Goal: Navigation & Orientation: Find specific page/section

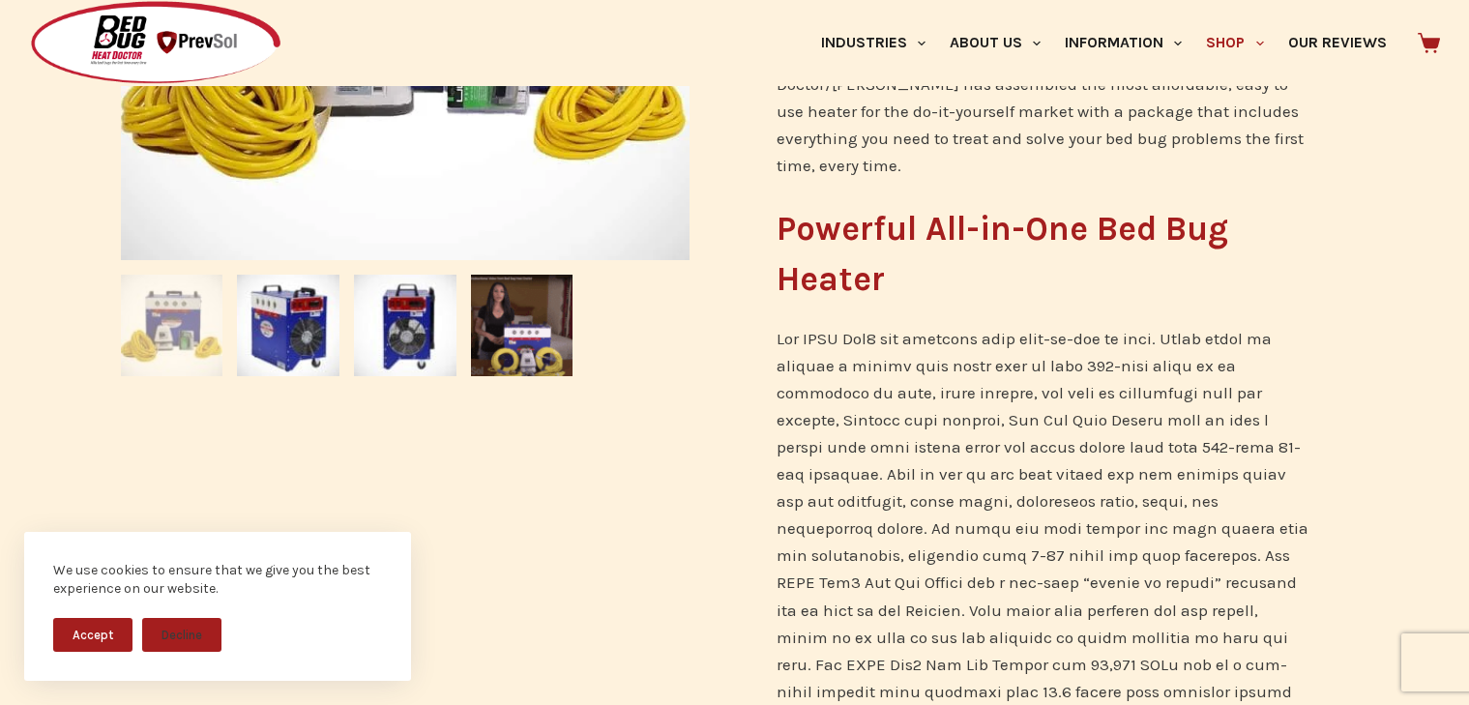
scroll to position [707, 0]
click at [81, 314] on div "SALE 🔍 Home / Electric Bed Bug Heaters / BBHD Pro7 Bed Bug Heater for Heat Trea…" at bounding box center [734, 402] width 1469 height 1891
click at [121, 183] on link at bounding box center [734, 352] width 1469 height 705
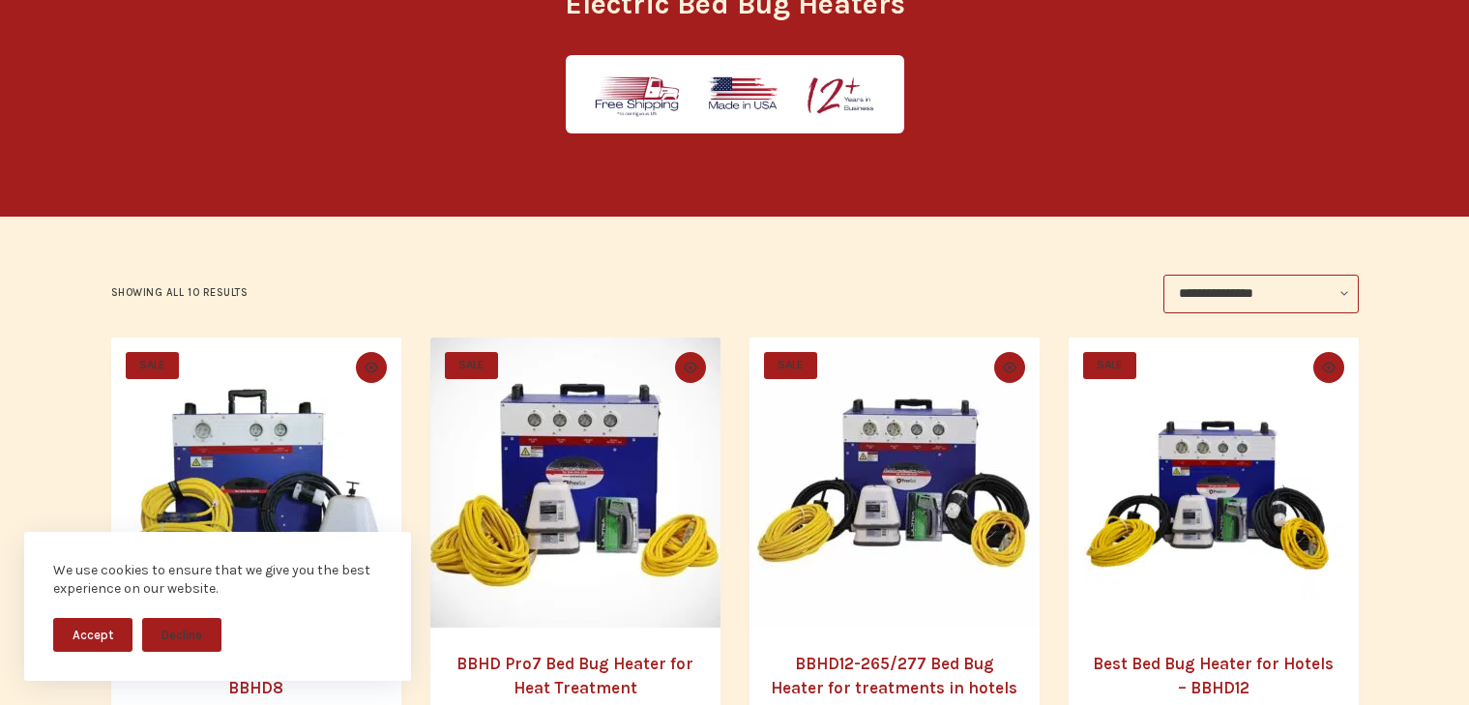
scroll to position [231, 0]
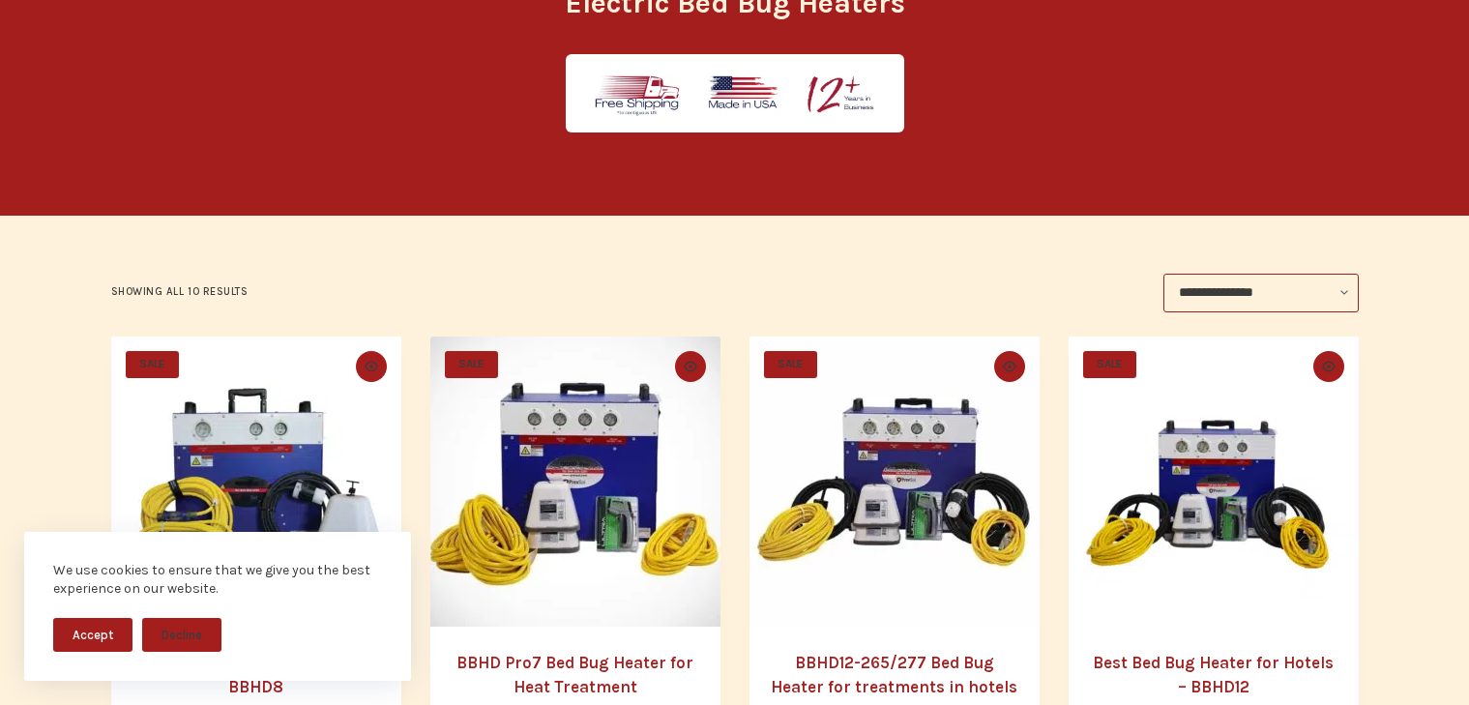
click at [386, 166] on link at bounding box center [734, 352] width 1469 height 705
